Goal: Task Accomplishment & Management: Manage account settings

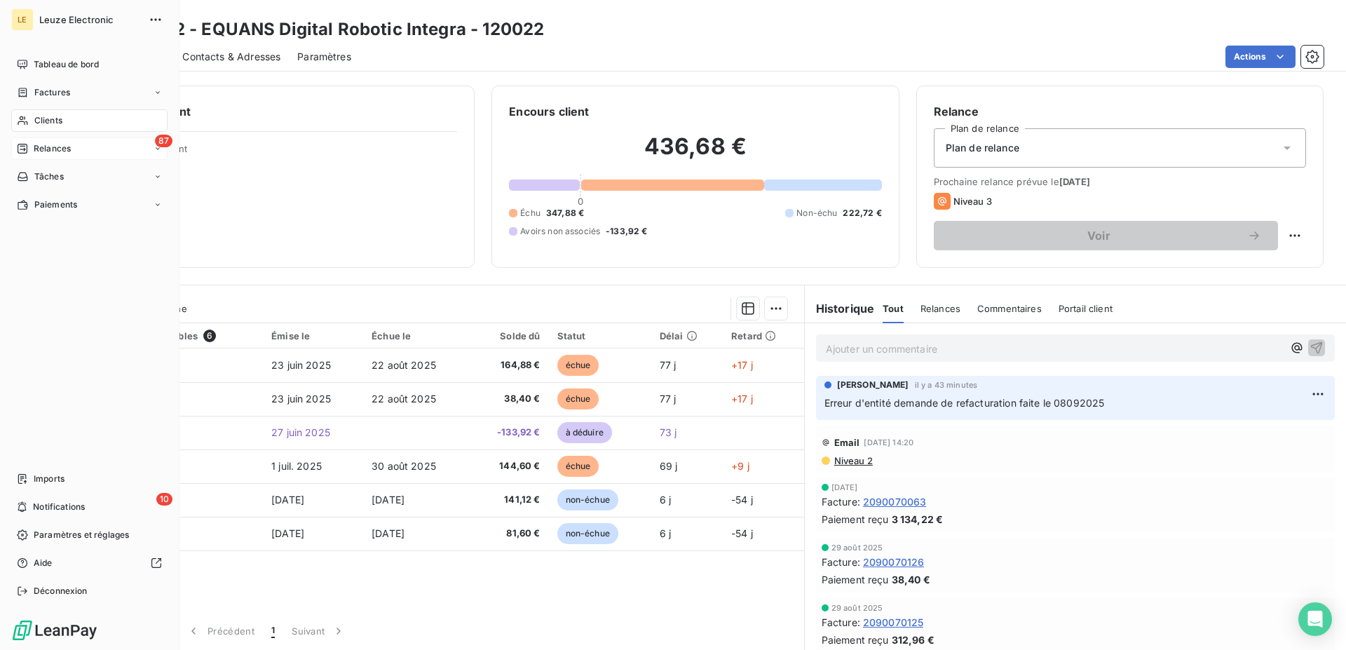
click at [39, 144] on span "Relances" at bounding box center [52, 148] width 37 height 13
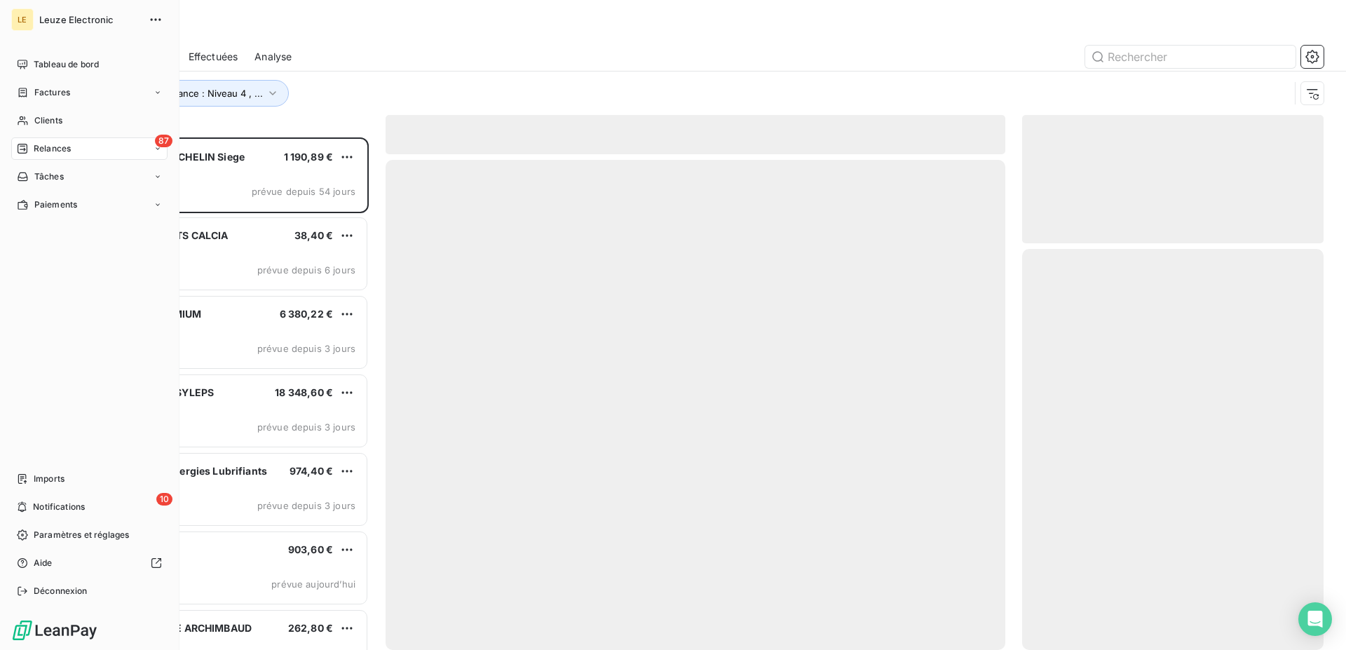
click at [37, 149] on span "Relances" at bounding box center [52, 148] width 37 height 13
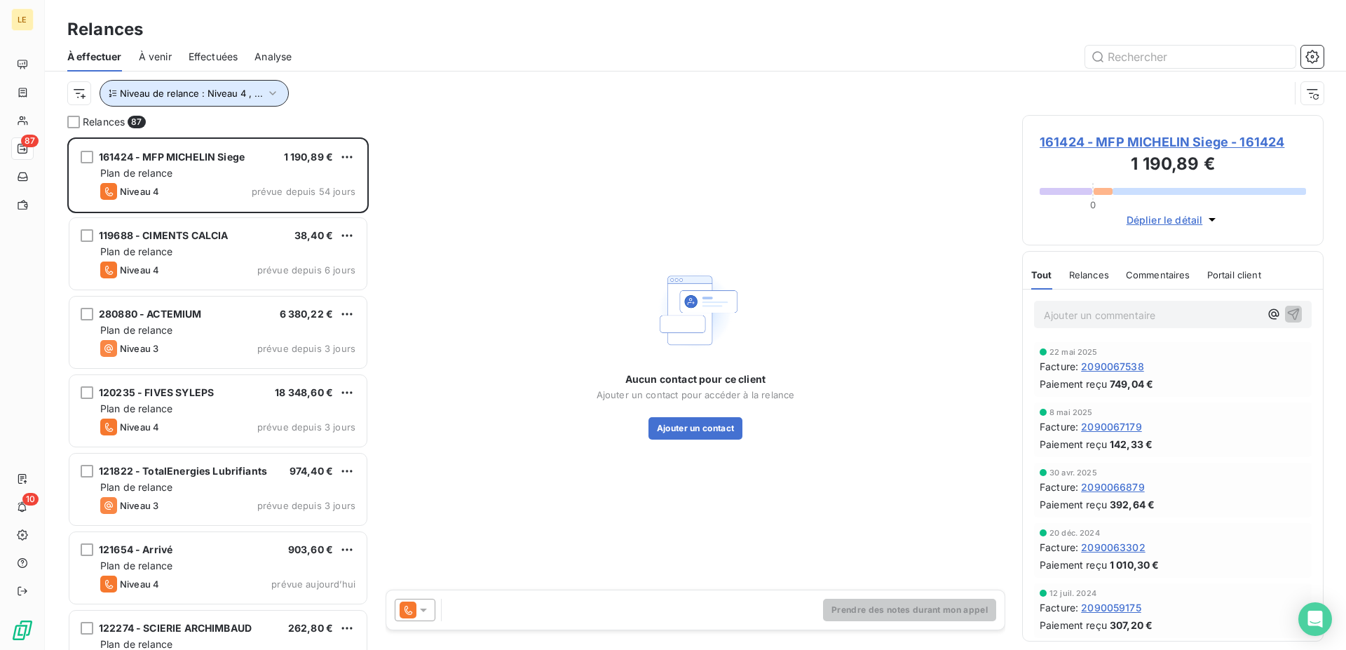
click at [261, 99] on button "Niveau de relance : Niveau 4 , ..." at bounding box center [194, 93] width 189 height 27
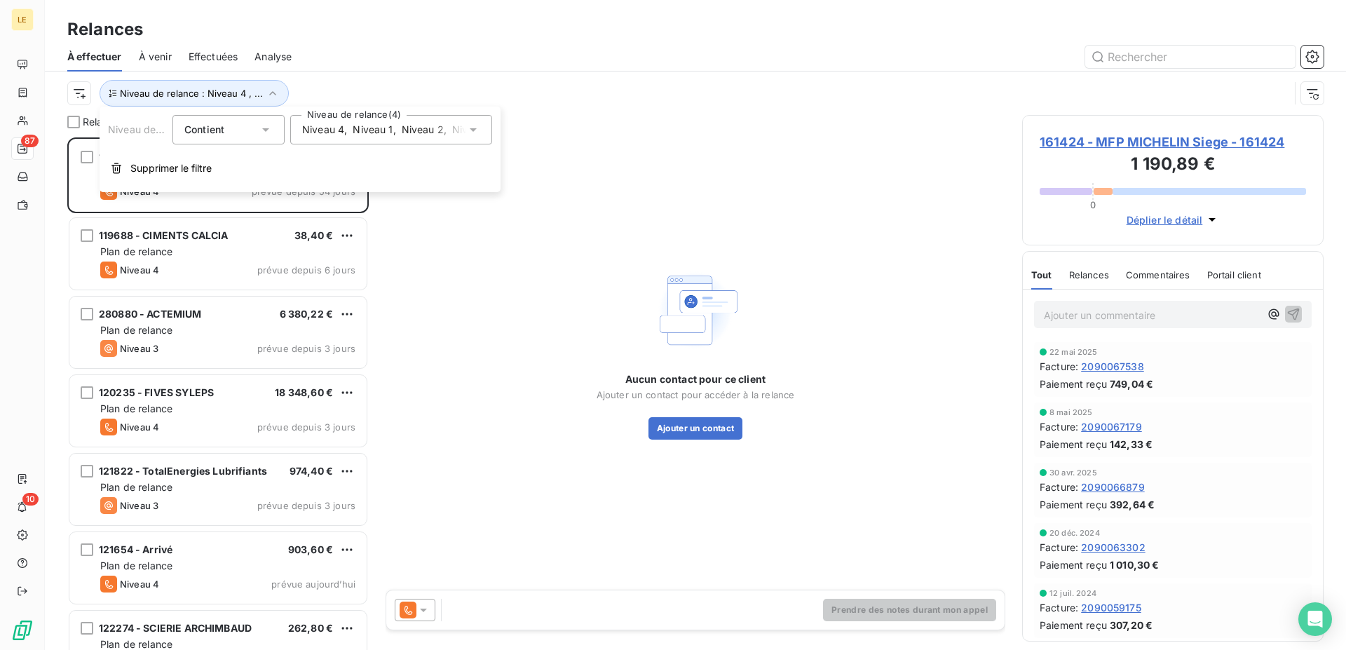
click at [371, 130] on span "Niveau 1" at bounding box center [373, 130] width 40 height 14
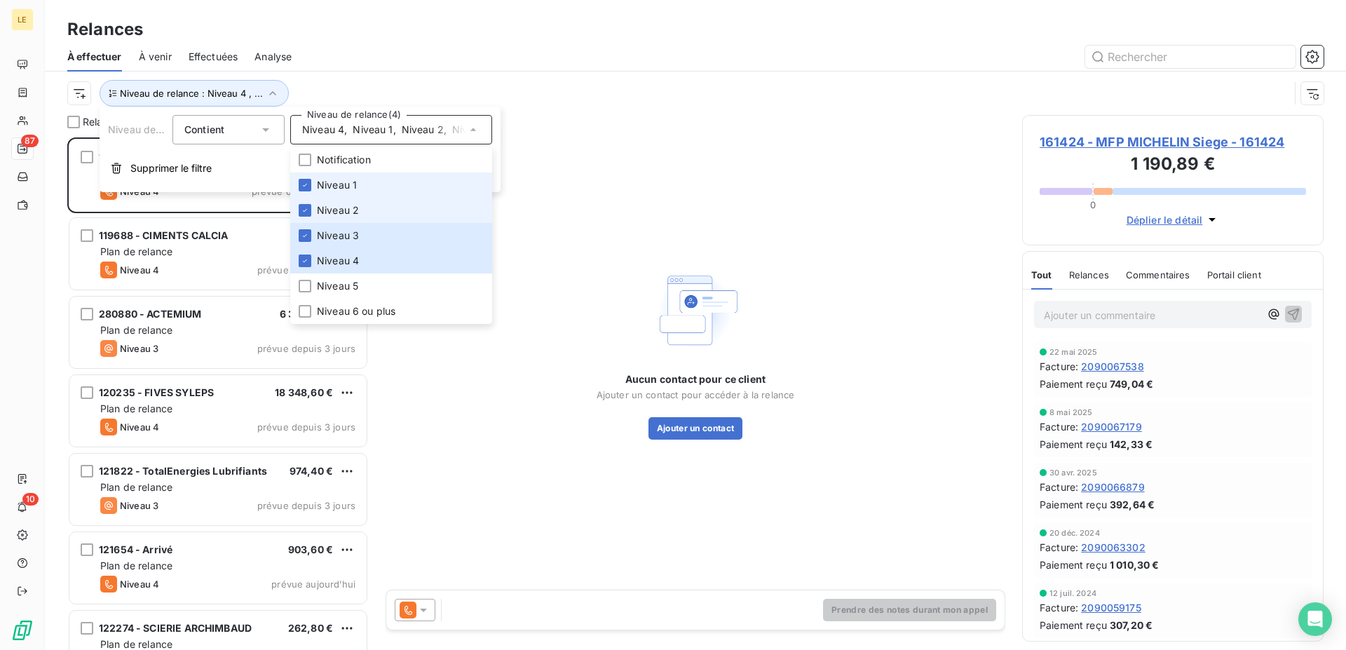
drag, startPoint x: 352, startPoint y: 185, endPoint x: 343, endPoint y: 205, distance: 22.0
click at [350, 186] on span "Niveau 1" at bounding box center [337, 185] width 40 height 14
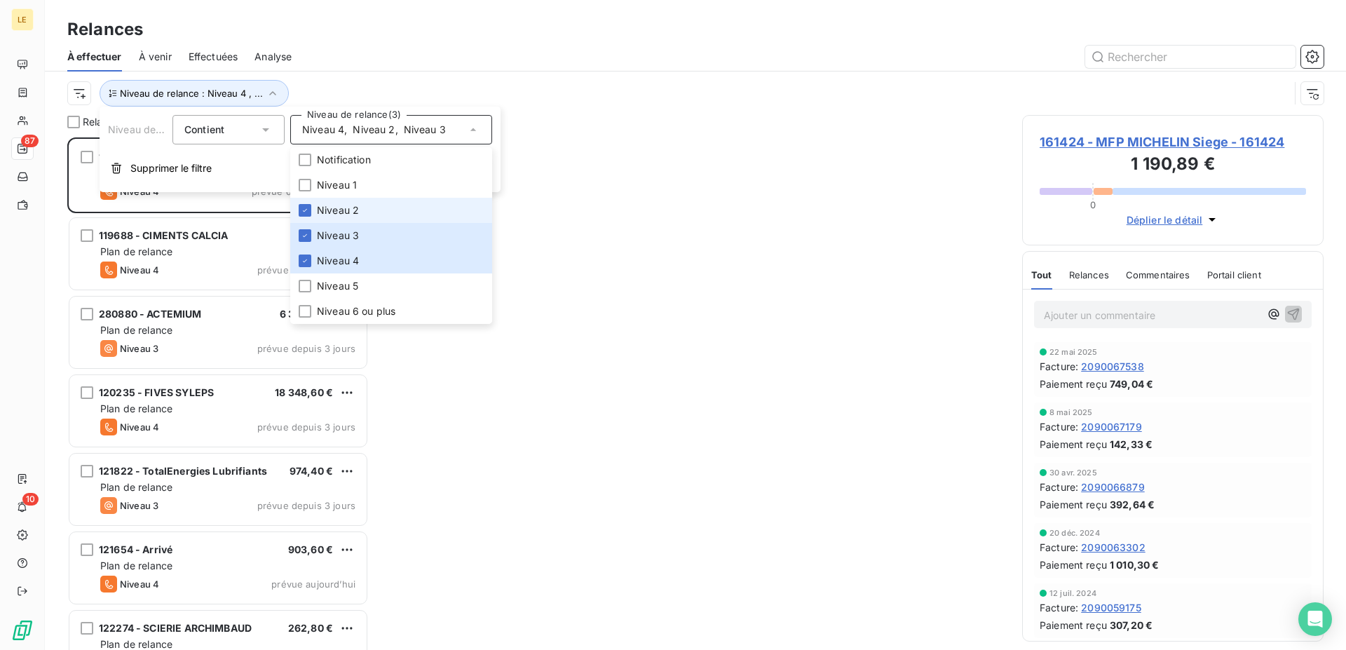
click at [343, 212] on span "Niveau 2" at bounding box center [338, 210] width 42 height 14
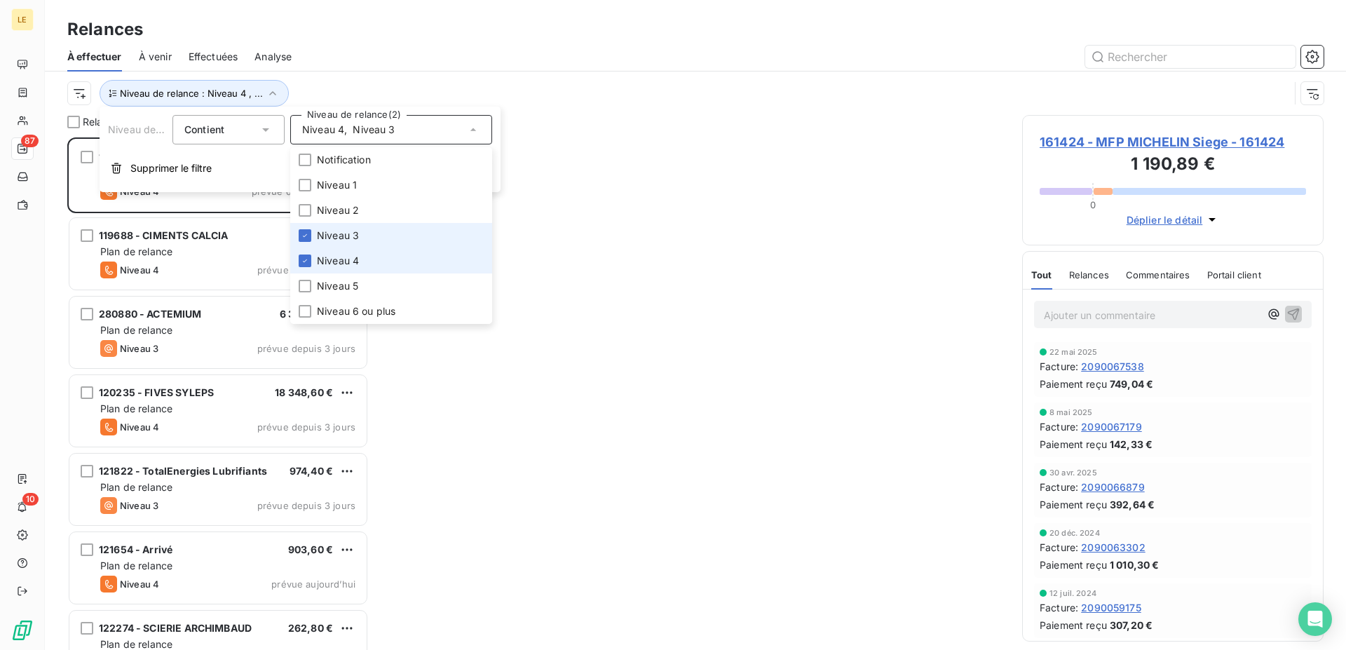
click at [343, 251] on li "Niveau 4" at bounding box center [391, 260] width 202 height 25
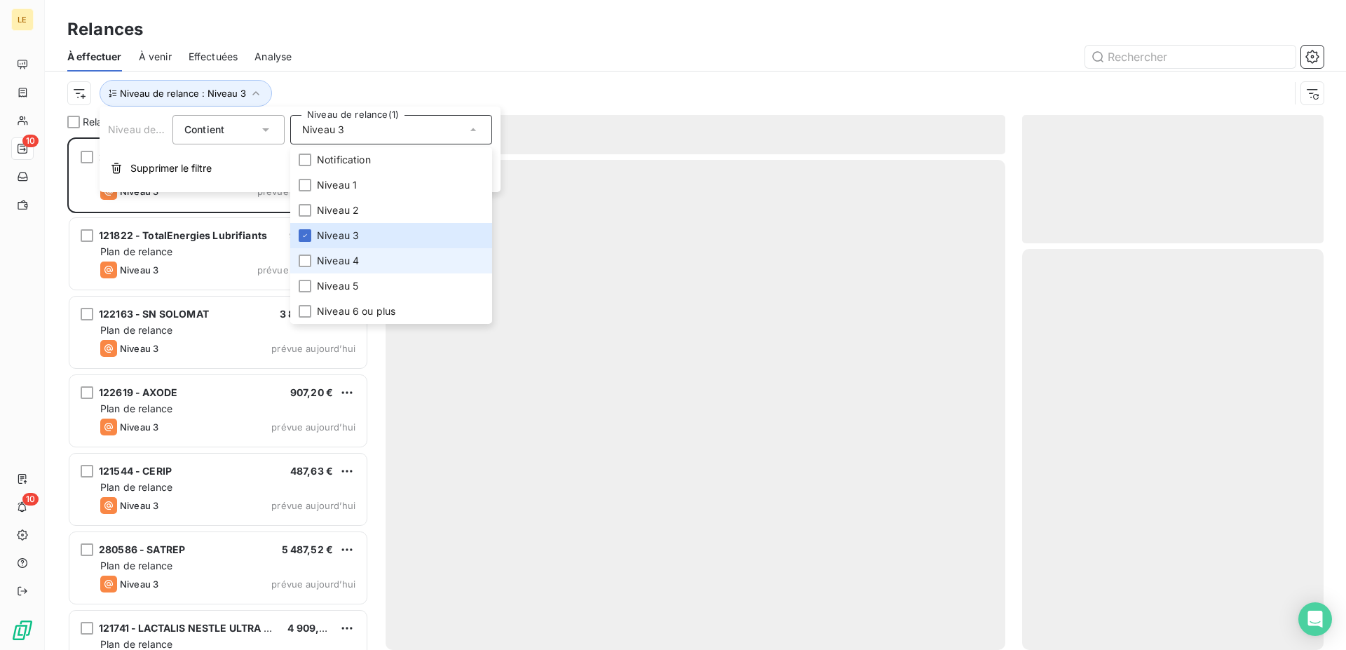
click at [341, 262] on span "Niveau 4" at bounding box center [338, 261] width 42 height 14
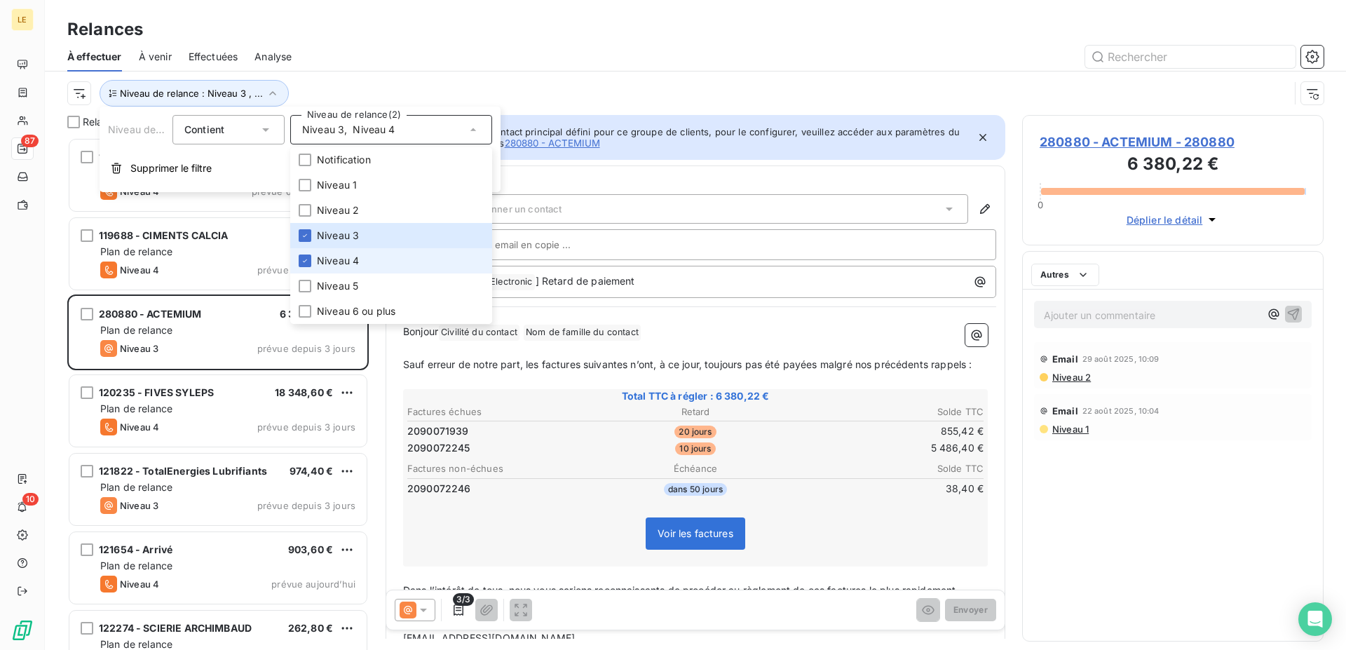
scroll to position [500, 289]
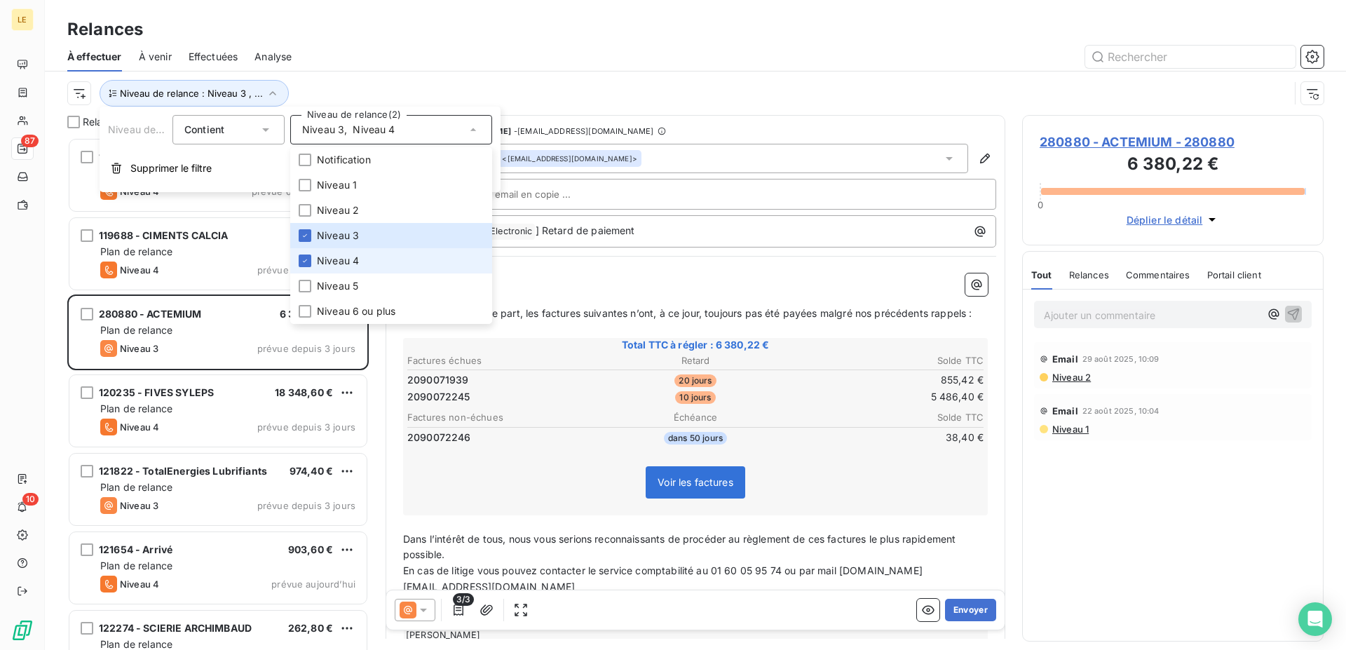
click at [336, 260] on span "Niveau 4" at bounding box center [338, 261] width 42 height 14
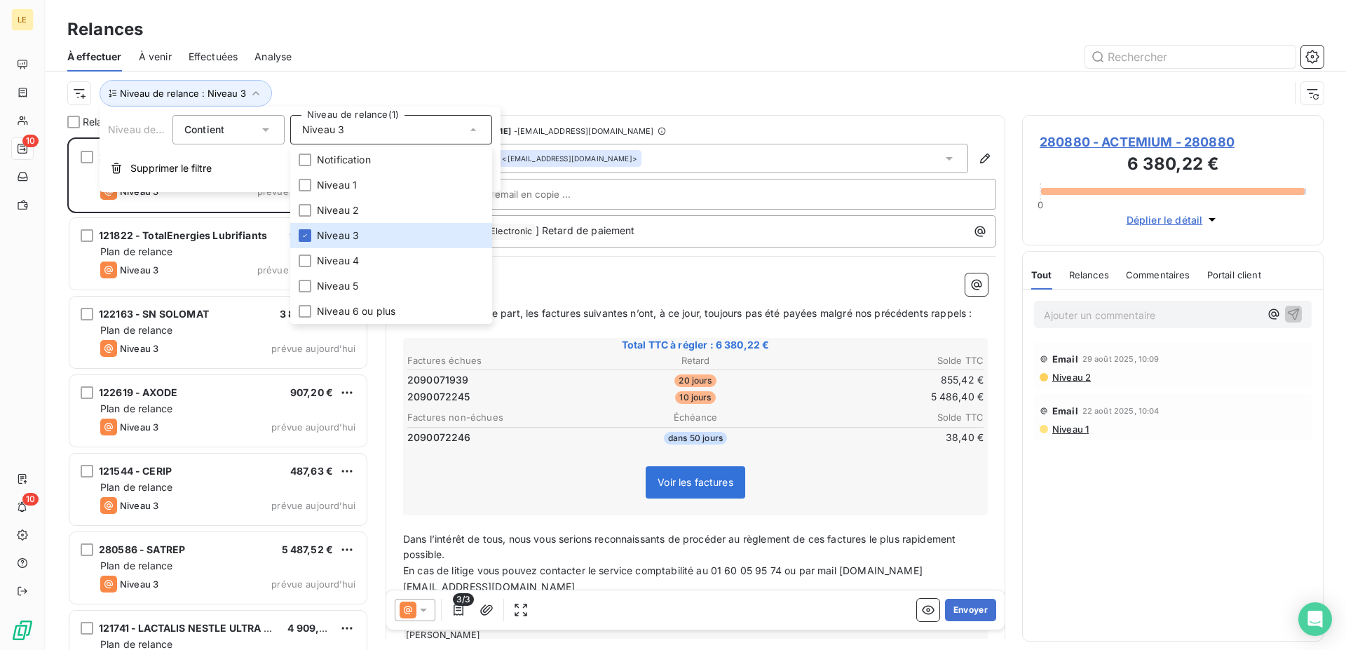
click at [613, 34] on div "Relances" at bounding box center [695, 29] width 1301 height 25
